Goal: Task Accomplishment & Management: Manage account settings

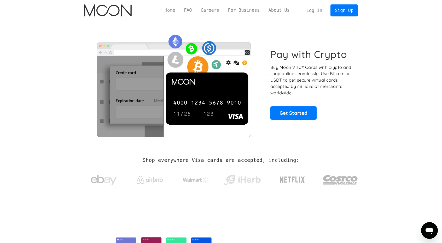
click at [315, 11] on link "Log In" at bounding box center [314, 10] width 25 height 11
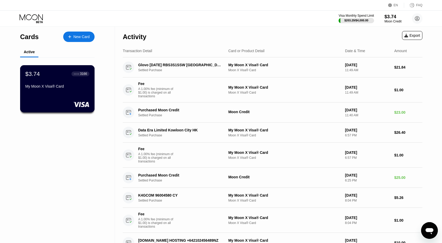
click at [58, 105] on div at bounding box center [57, 104] width 64 height 5
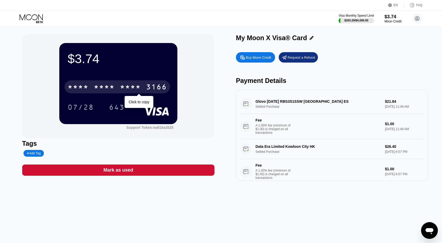
click at [111, 93] on div "* * * * * * * * * * * * 3166" at bounding box center [116, 86] width 105 height 13
click at [131, 85] on div "2608" at bounding box center [130, 88] width 21 height 8
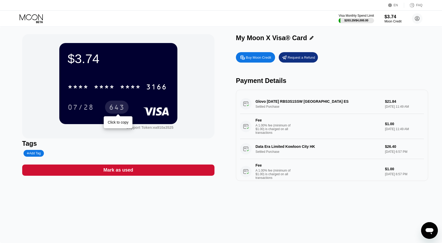
click at [118, 102] on div "643" at bounding box center [116, 107] width 23 height 13
